Goal: Task Accomplishment & Management: Use online tool/utility

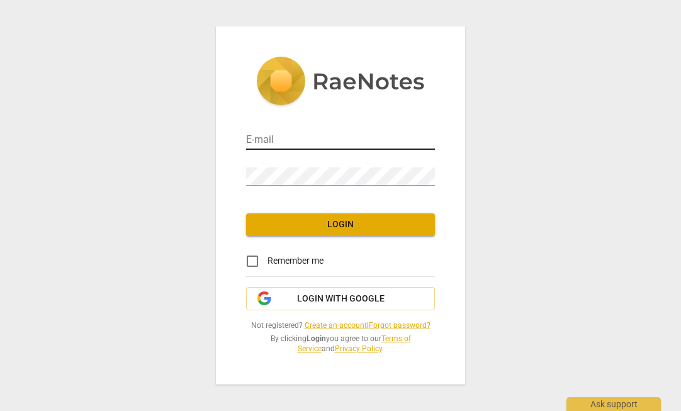
click at [286, 142] on input "email" at bounding box center [340, 140] width 189 height 18
click at [291, 143] on input "email" at bounding box center [340, 140] width 189 height 18
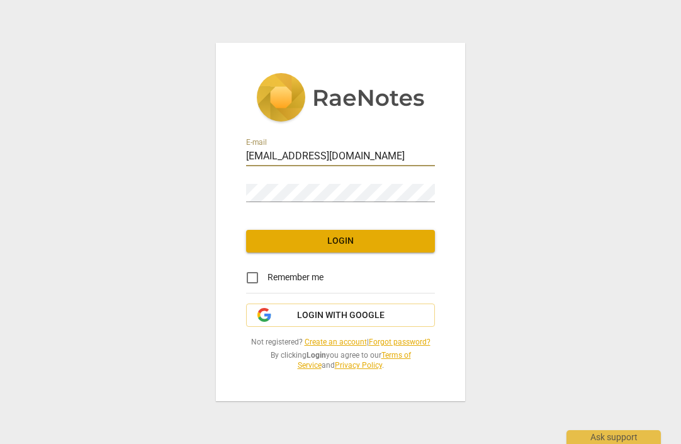
type input "slturnerlo48@gmail.com"
click at [249, 278] on input "Remember me" at bounding box center [252, 277] width 30 height 30
checkbox input "true"
click at [352, 239] on span "Login" at bounding box center [340, 241] width 169 height 13
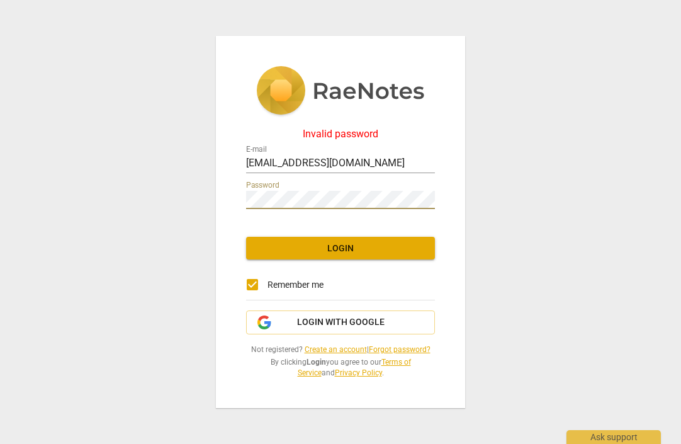
click at [219, 191] on div "Invalid password E-mail slturnerlo48@gmail.com Password Login Remember me Login…" at bounding box center [340, 222] width 249 height 372
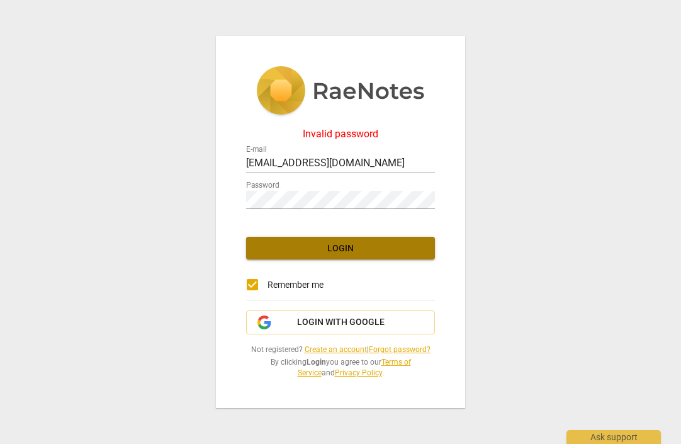
click at [323, 250] on span "Login" at bounding box center [340, 248] width 169 height 13
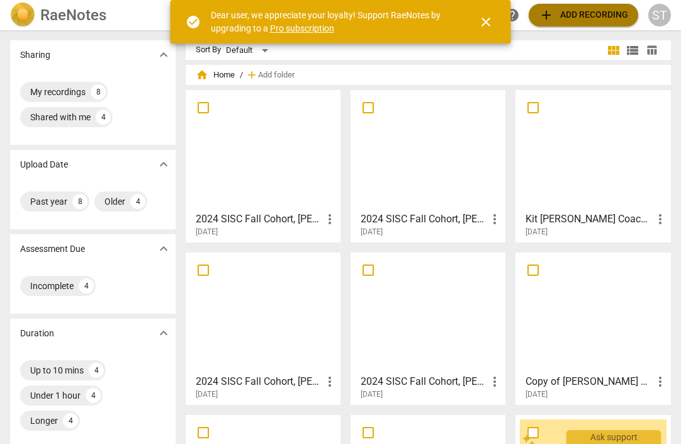
click at [603, 14] on span "add Add recording" at bounding box center [583, 15] width 89 height 15
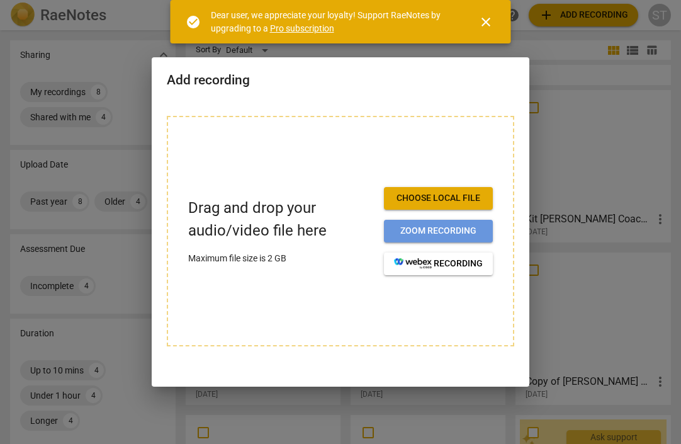
click at [461, 225] on span "Zoom recording" at bounding box center [438, 231] width 89 height 13
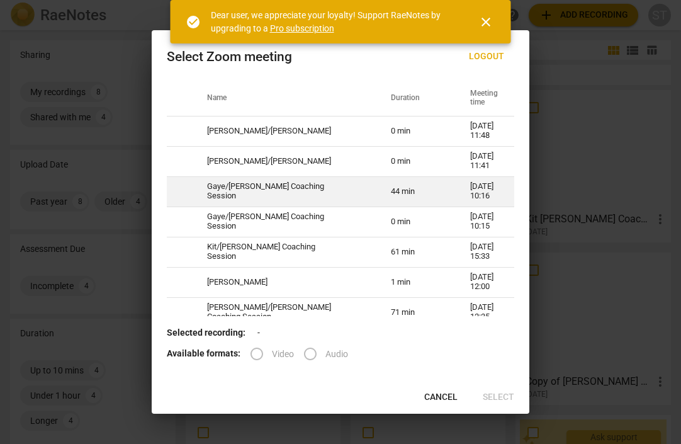
click at [405, 202] on td "44 min" at bounding box center [415, 191] width 79 height 30
radio input "true"
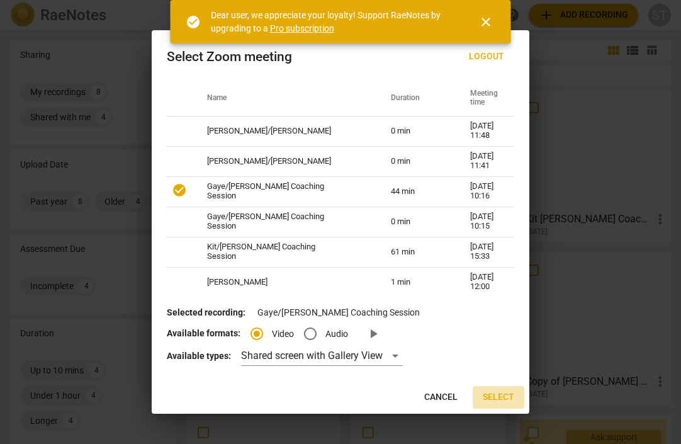
click at [498, 398] on span "Select" at bounding box center [498, 397] width 31 height 13
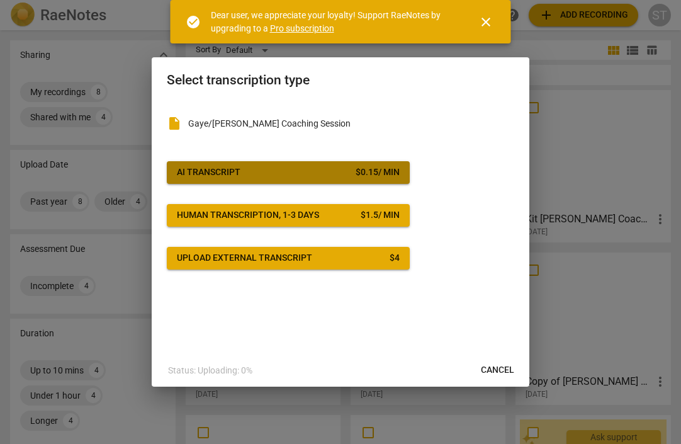
click at [303, 173] on span "AI Transcript $ 0.15 / min" at bounding box center [288, 172] width 223 height 13
